Goal: Transaction & Acquisition: Purchase product/service

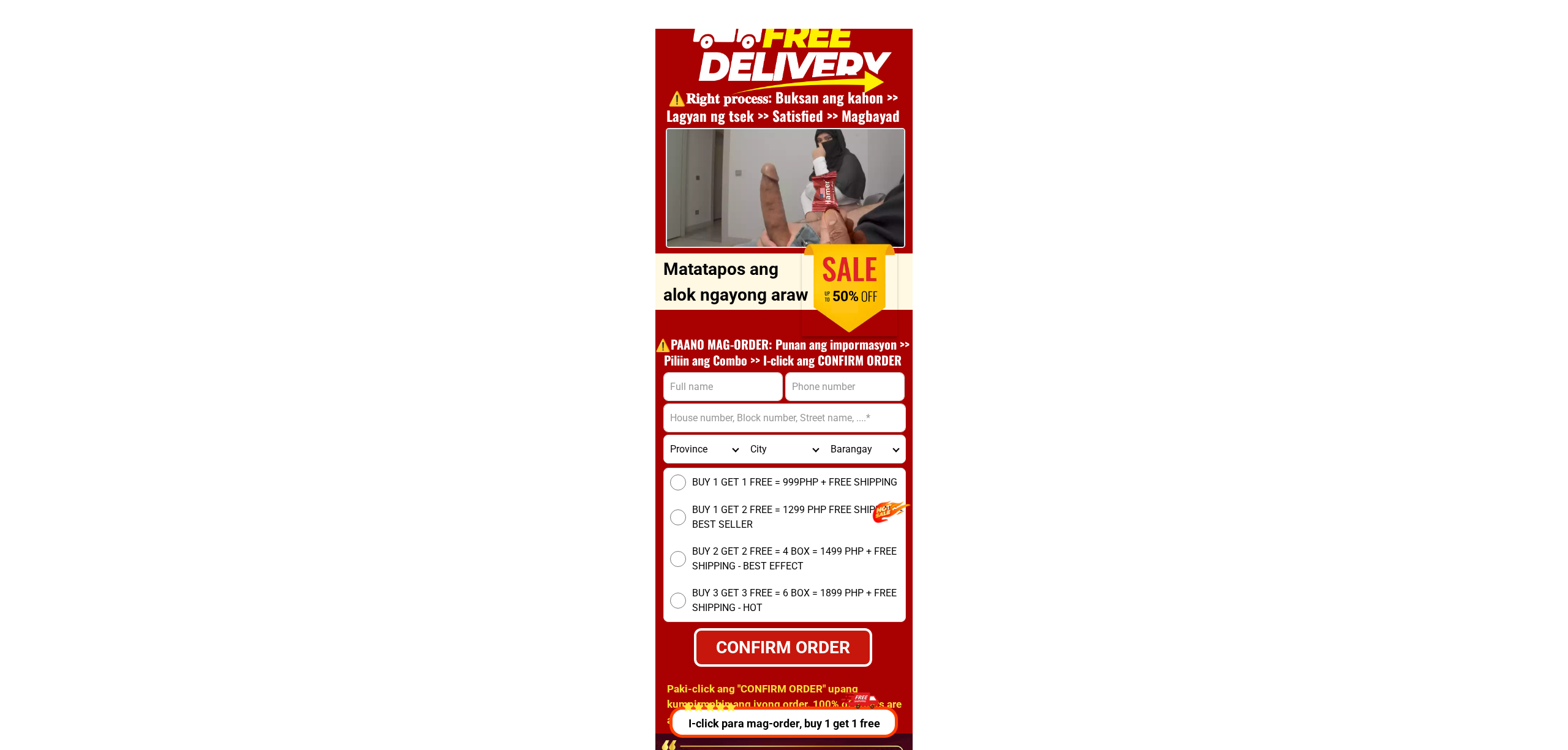
scroll to position [4412, 0]
click at [694, 400] on div at bounding box center [716, 386] width 119 height 29
paste input "[PERSON_NAME]"
click at [704, 375] on input "[PERSON_NAME]" at bounding box center [716, 386] width 118 height 28
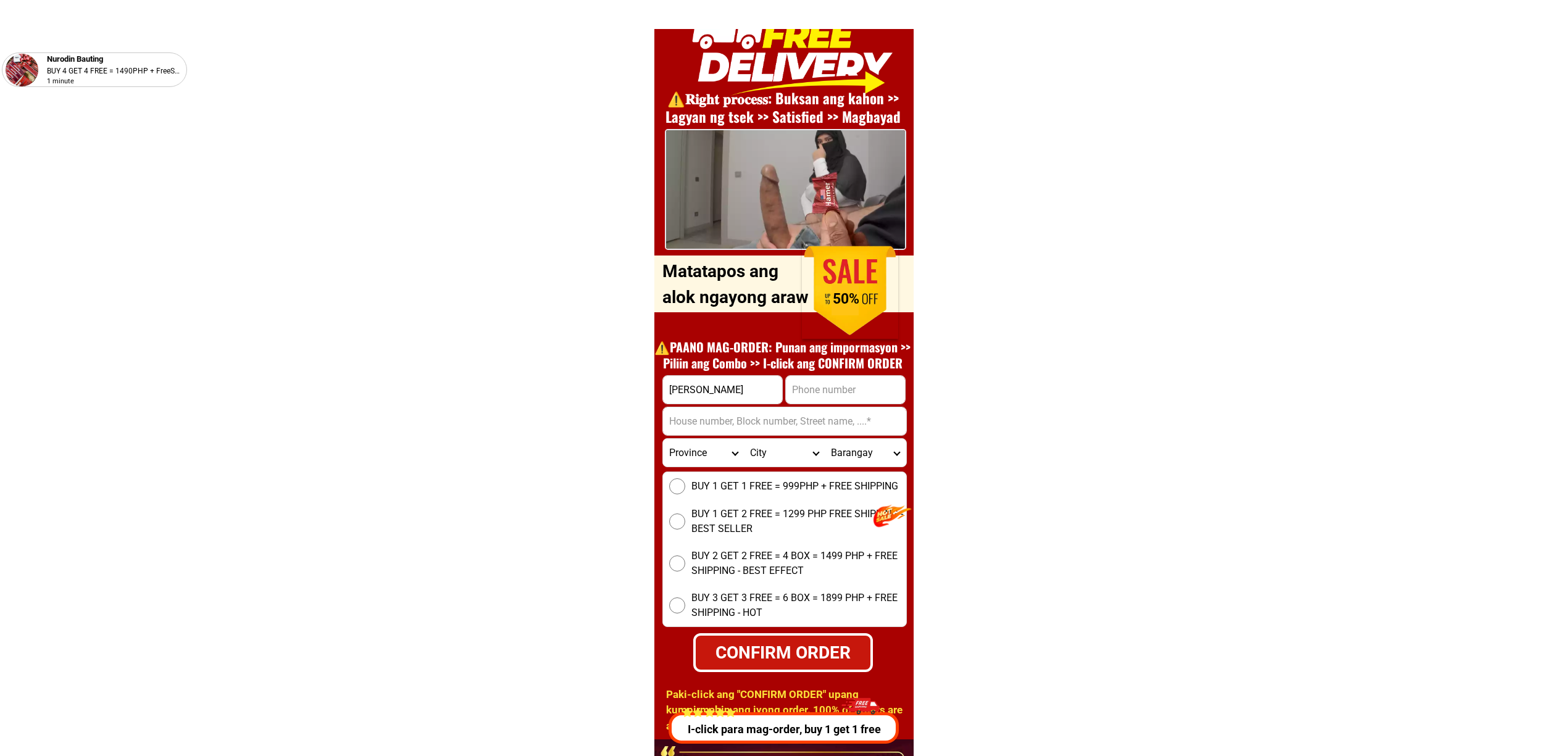
paste input ",""
type input "[PERSON_NAME],"
click at [749, 408] on input "Input address" at bounding box center [784, 421] width 243 height 28
click at [767, 424] on input "Input address" at bounding box center [784, 421] width 243 height 28
paste input "In front of Pagalamatan-[PERSON_NAME] [DEMOGRAPHIC_DATA]"
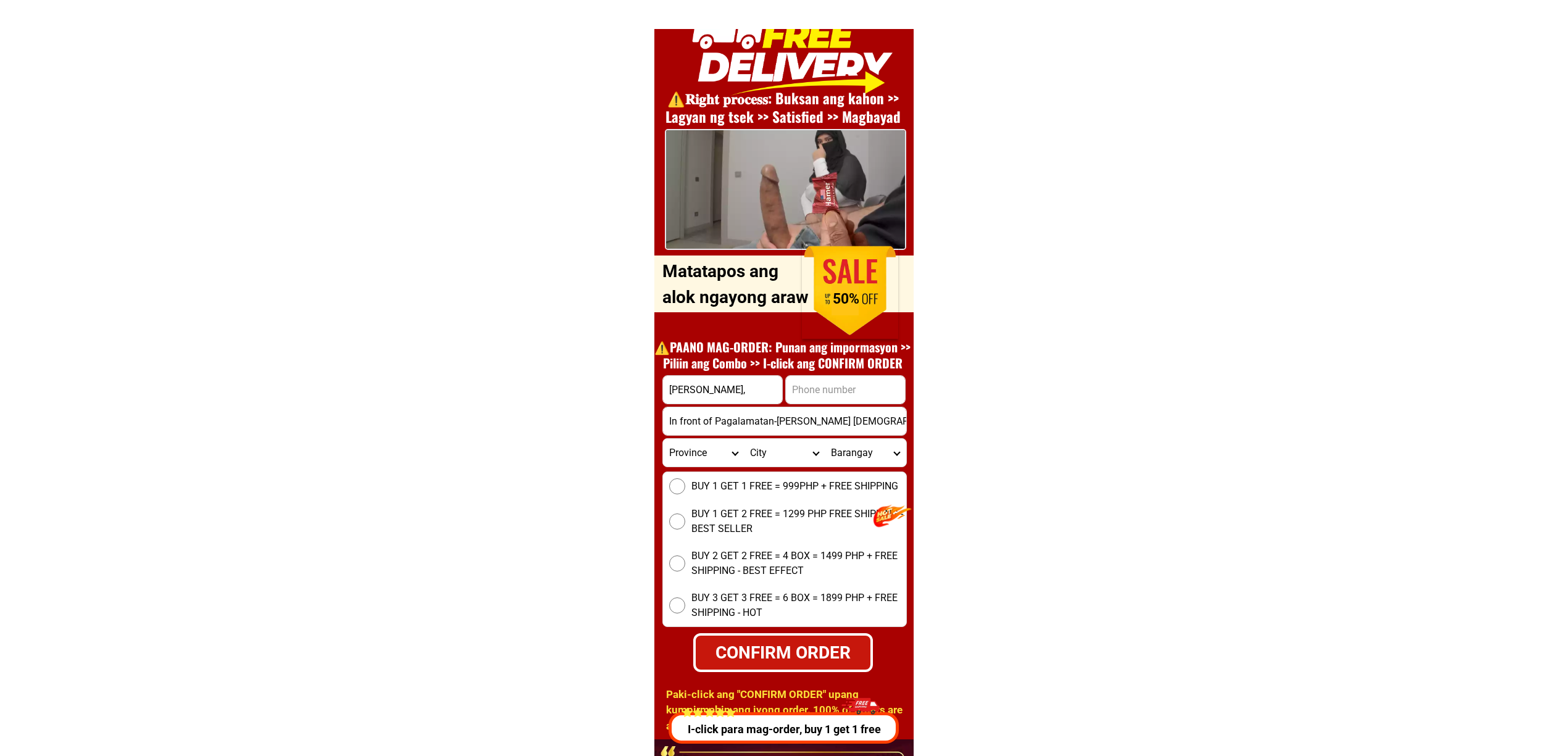
type input "In front of Pagalamatan-[PERSON_NAME] [DEMOGRAPHIC_DATA]"
click at [822, 396] on input "Input phone_number" at bounding box center [845, 390] width 119 height 28
paste input "9464618119"
click at [791, 398] on input "9464618119" at bounding box center [845, 390] width 119 height 28
type input "09464618119"
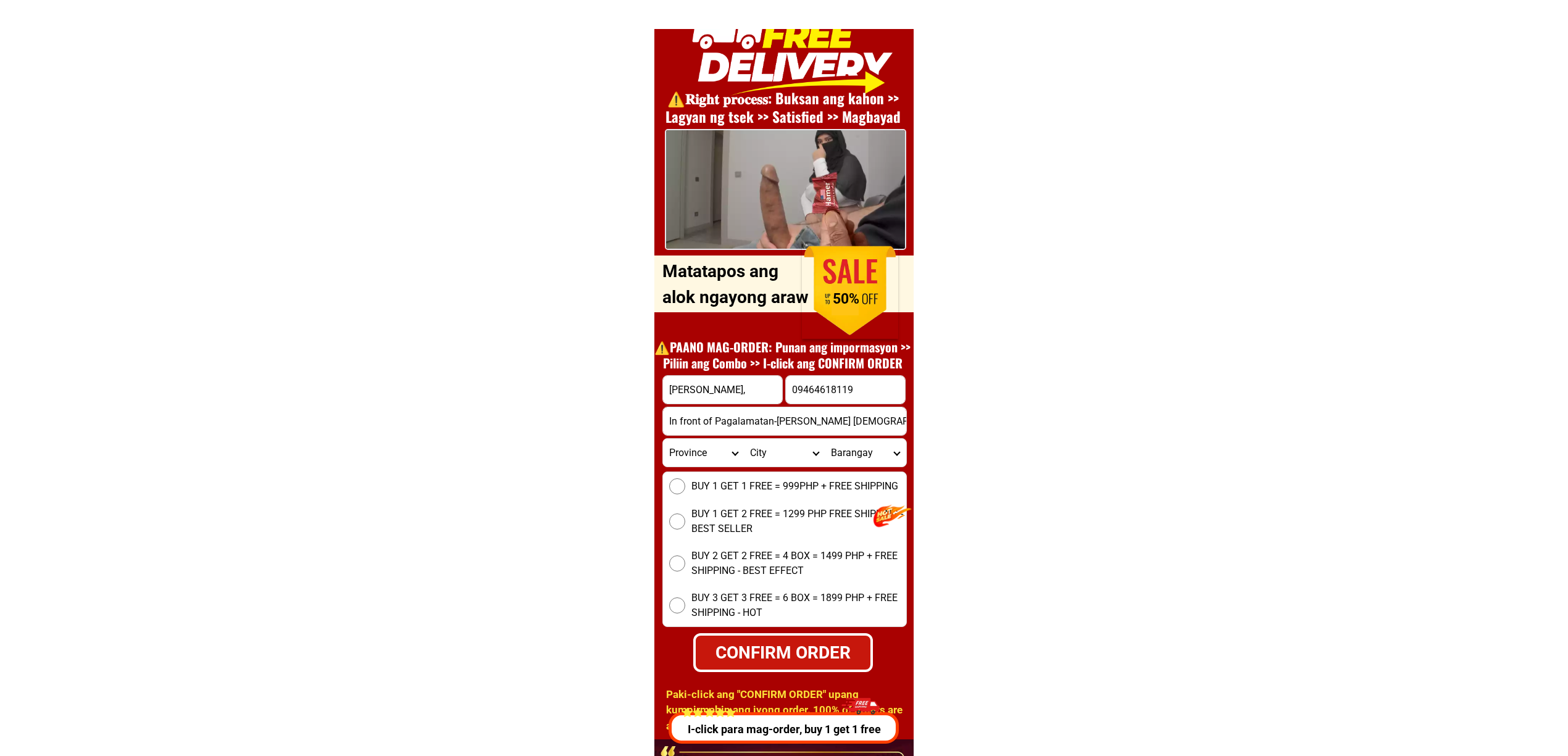
click at [734, 497] on div "BUY 1 GET 1 FREE = 999PHP + FREE SHIPPING BUY 1 GET 2 FREE = 1299 PHP FREE SHIP…" at bounding box center [784, 549] width 245 height 156
click at [722, 490] on span "BUY 1 GET 1 FREE = 999PHP + FREE SHIPPING" at bounding box center [795, 487] width 207 height 15
click at [685, 490] on input "BUY 1 GET 1 FREE = 999PHP + FREE SHIPPING" at bounding box center [677, 487] width 16 height 16
radio input "true"
click at [689, 460] on select "Province [GEOGRAPHIC_DATA] [GEOGRAPHIC_DATA][PERSON_NAME][GEOGRAPHIC_DATA][GEOG…" at bounding box center [703, 452] width 81 height 28
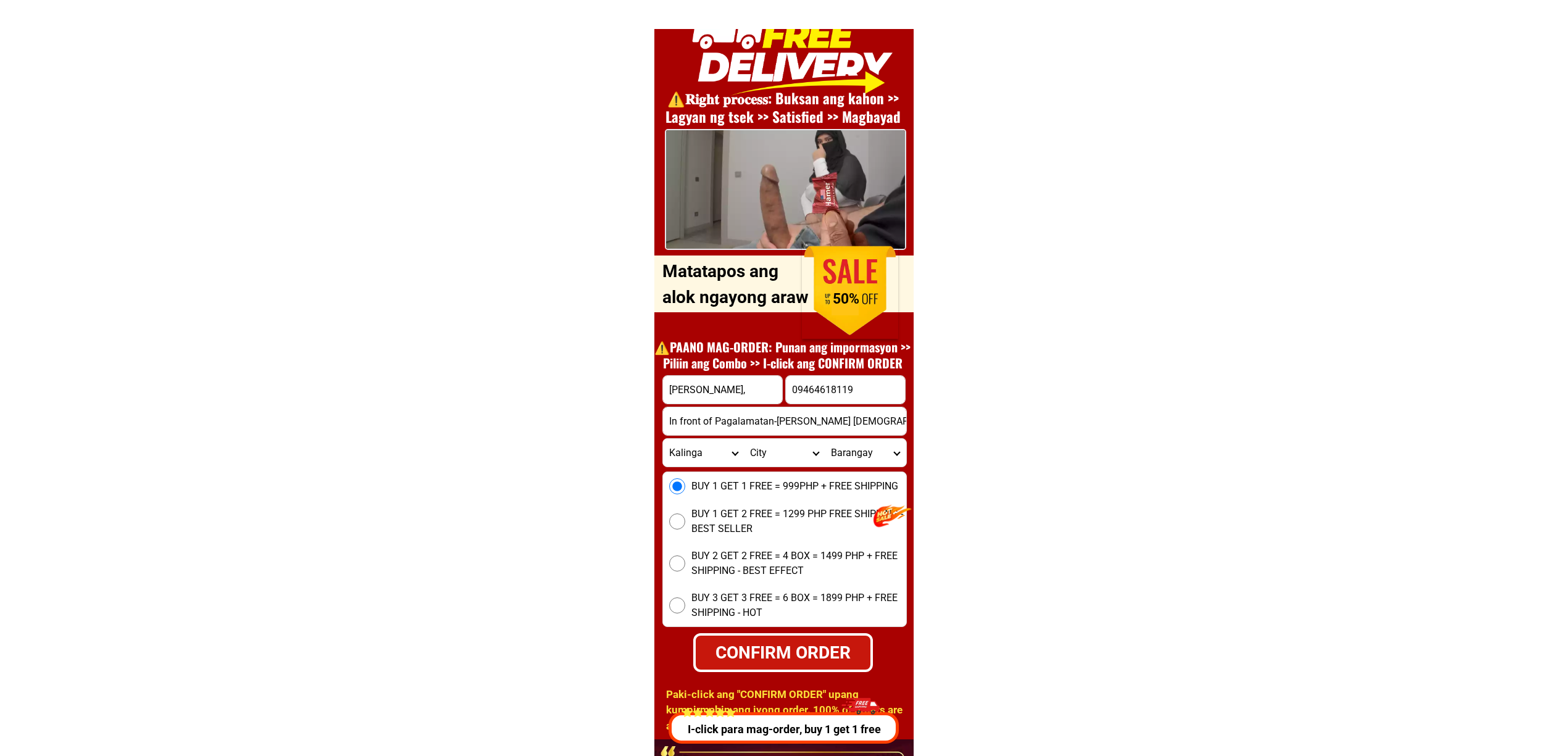
click at [689, 460] on select "Province [GEOGRAPHIC_DATA] [GEOGRAPHIC_DATA][PERSON_NAME][GEOGRAPHIC_DATA][GEOG…" at bounding box center [703, 452] width 81 height 28
select select "63_163"
click at [663, 439] on select "Province [GEOGRAPHIC_DATA] [GEOGRAPHIC_DATA][PERSON_NAME][GEOGRAPHIC_DATA][GEOG…" at bounding box center [703, 452] width 81 height 28
click at [825, 656] on div "CONFIRM ORDER" at bounding box center [783, 653] width 175 height 26
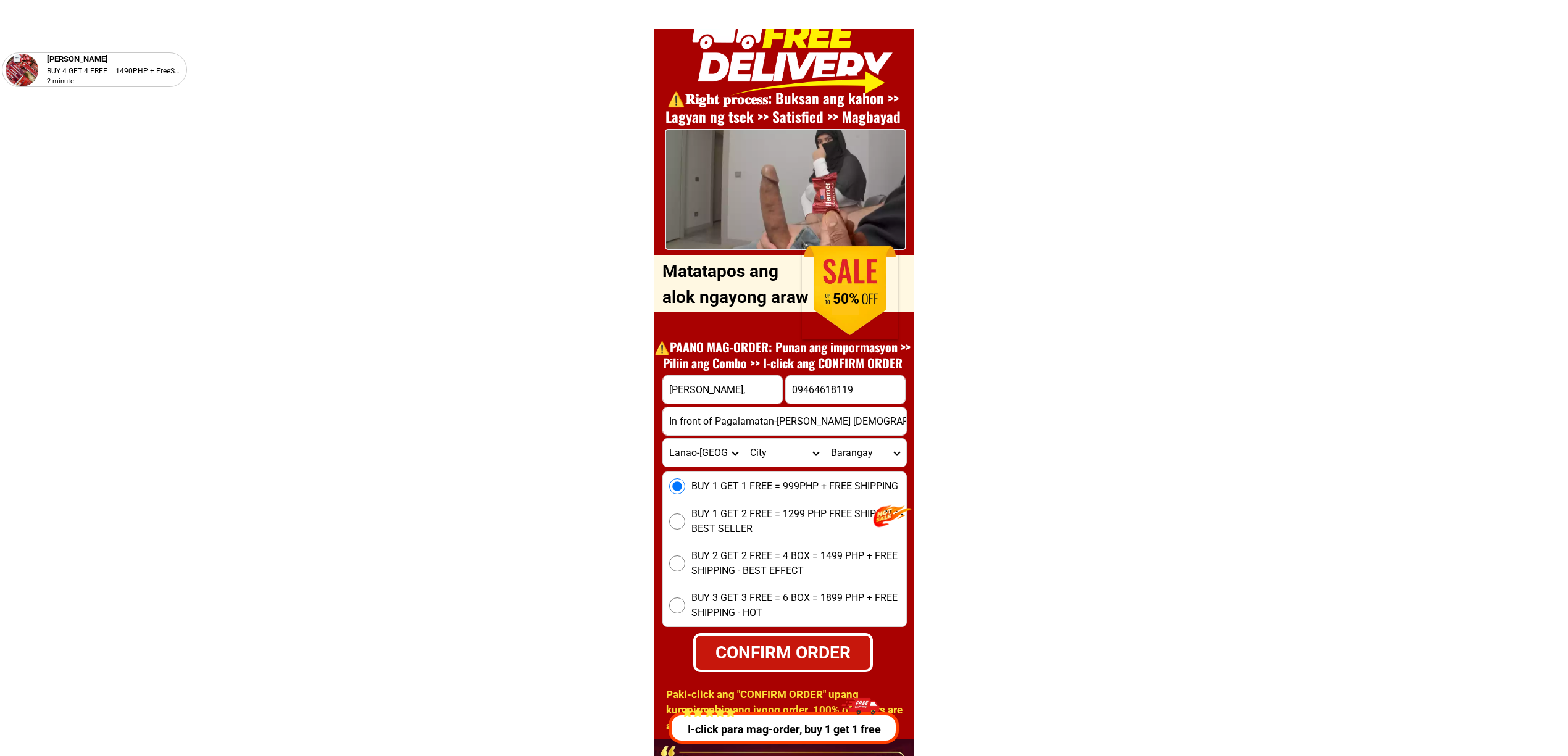
radio input "true"
